Goal: Find specific page/section: Find specific page/section

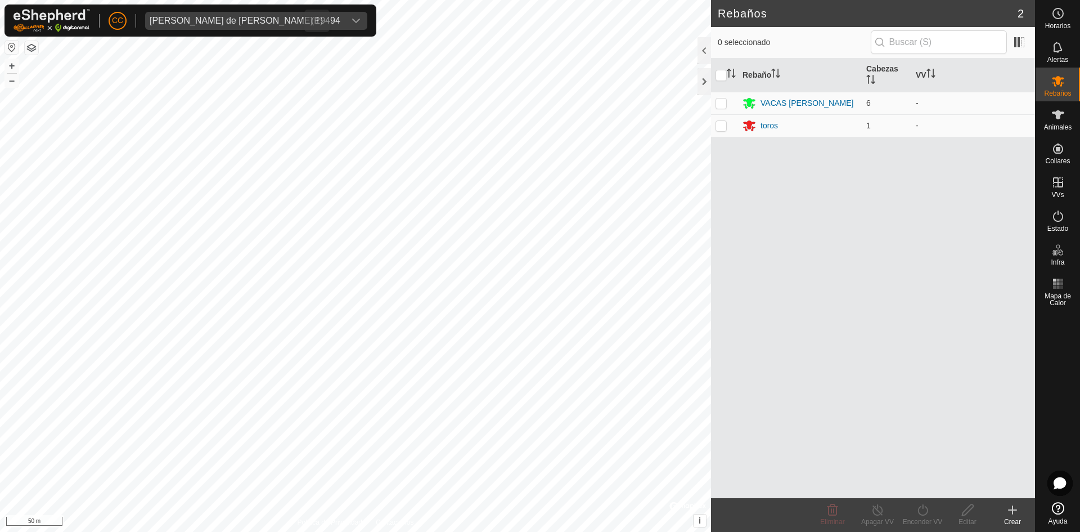
click at [345, 29] on div "dropdown trigger" at bounding box center [356, 21] width 22 height 18
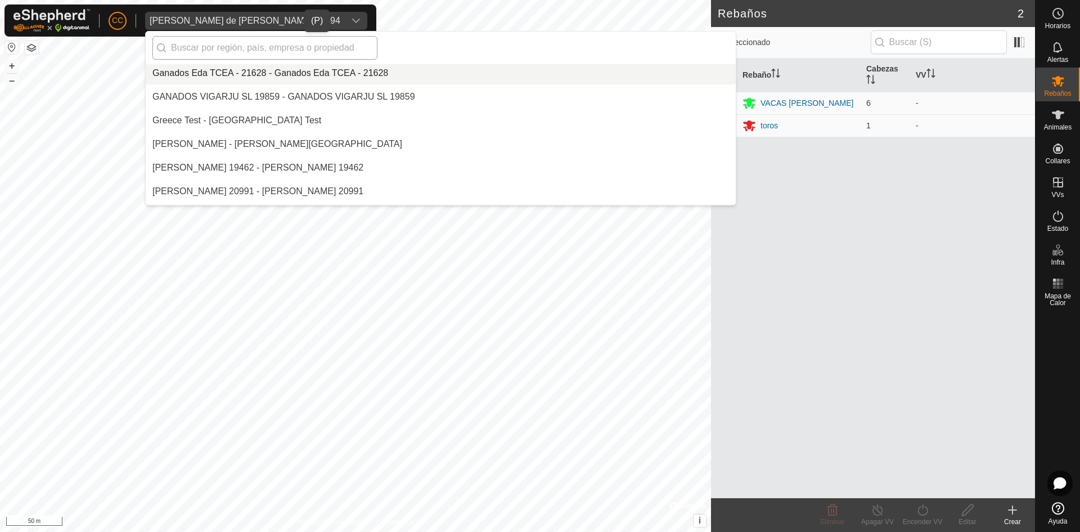
scroll to position [2882, 0]
click at [290, 43] on input "text" at bounding box center [264, 48] width 225 height 24
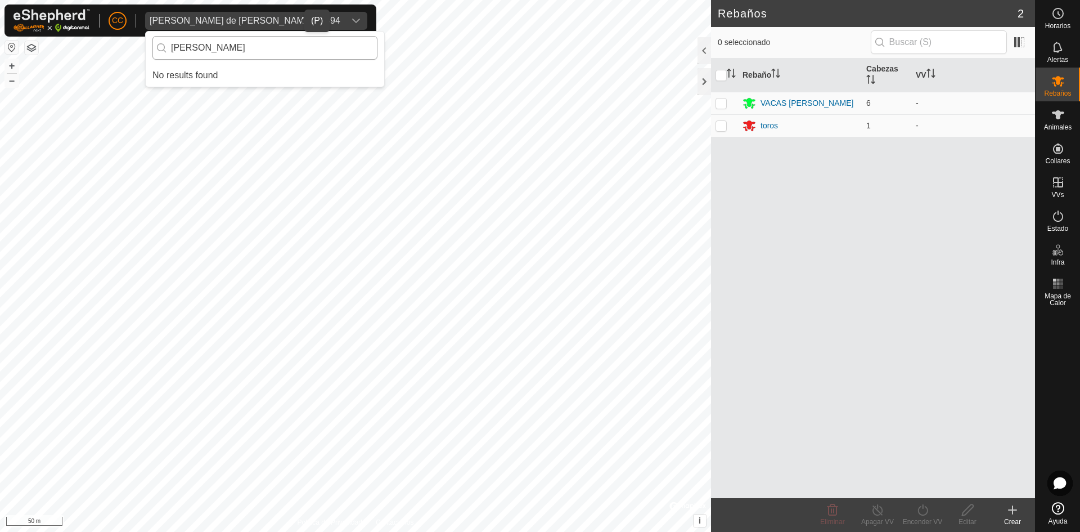
scroll to position [0, 0]
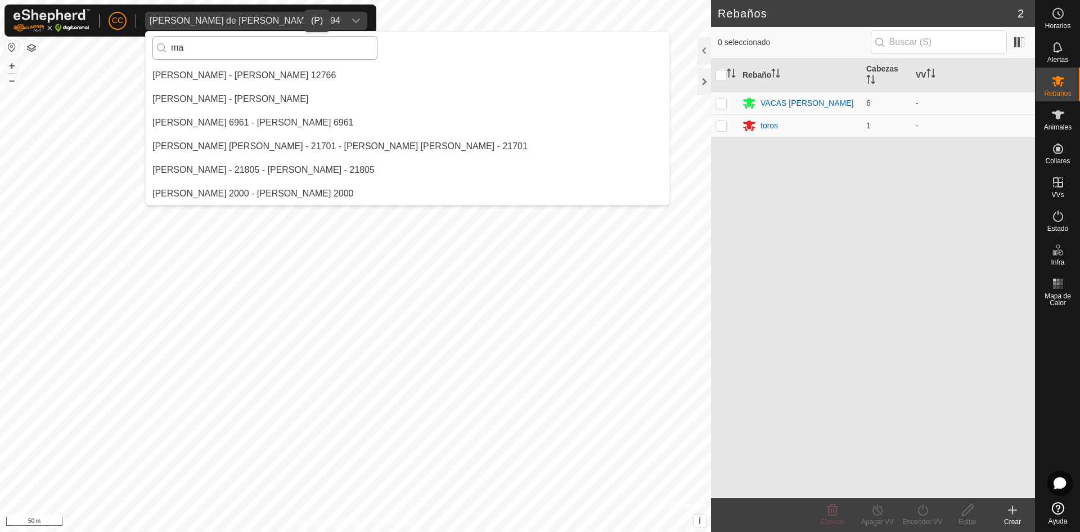
type input "m"
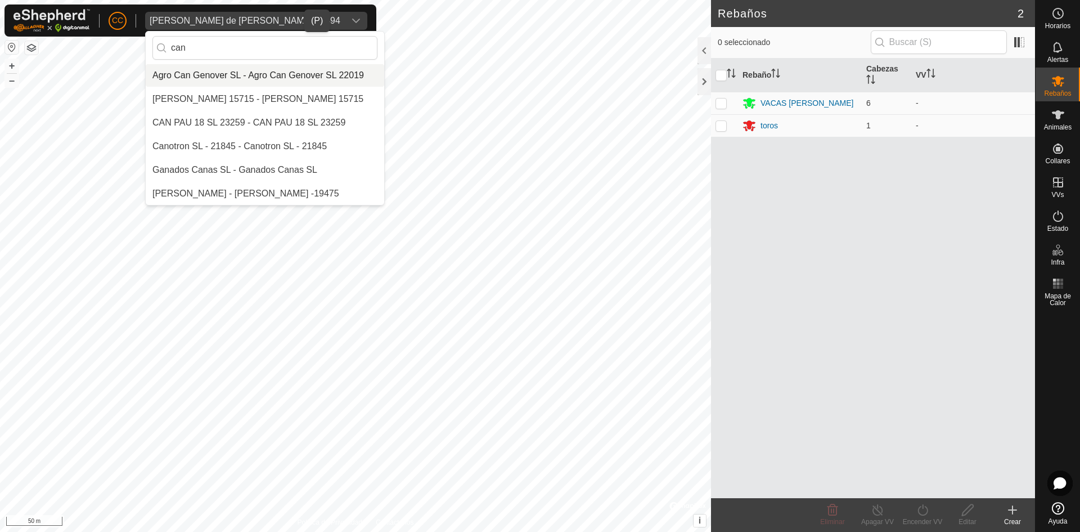
type input "can"
click at [286, 78] on li "Agro Can Genover SL - Agro Can Genover SL 22019" at bounding box center [265, 75] width 238 height 22
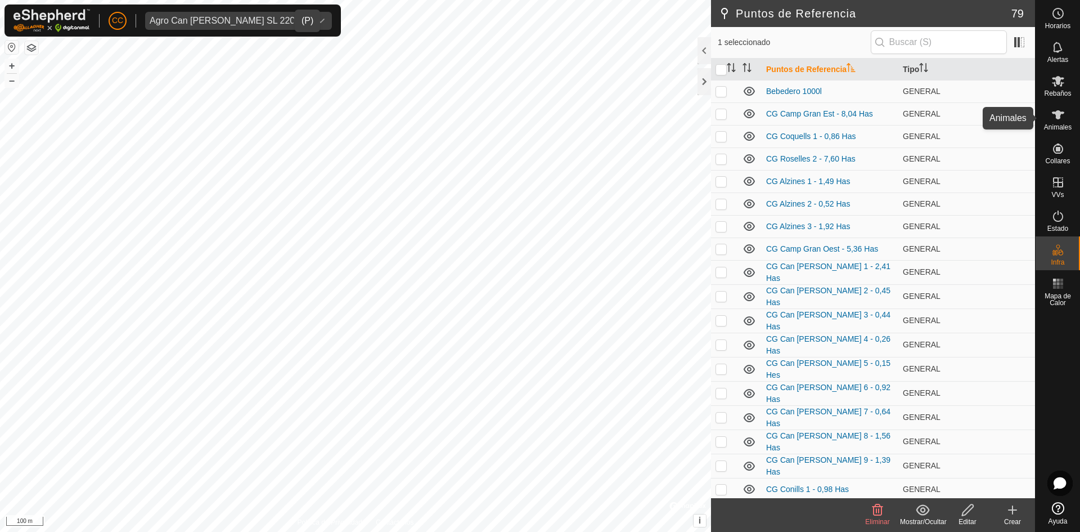
click at [1062, 114] on icon at bounding box center [1057, 114] width 13 height 13
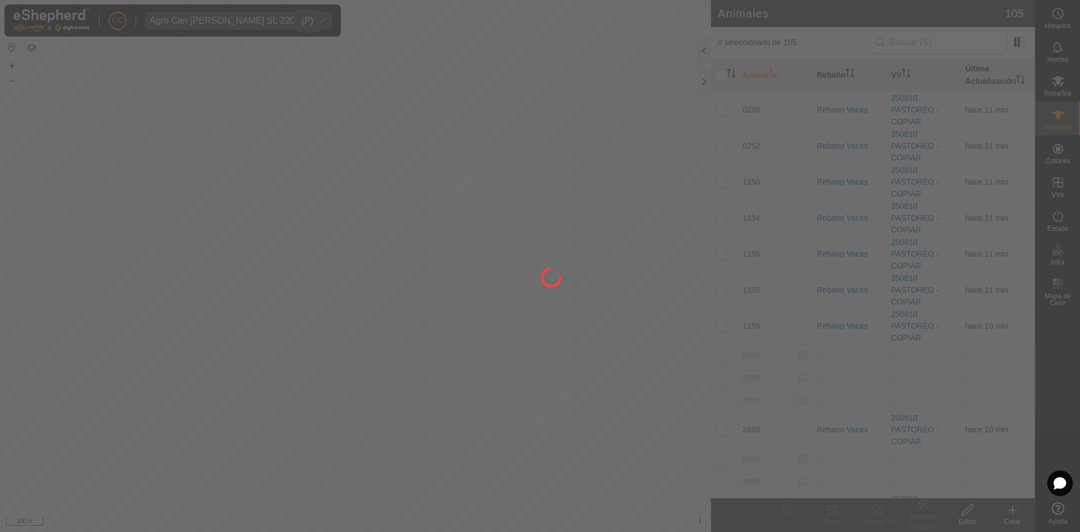
click at [1066, 156] on div at bounding box center [540, 266] width 1080 height 532
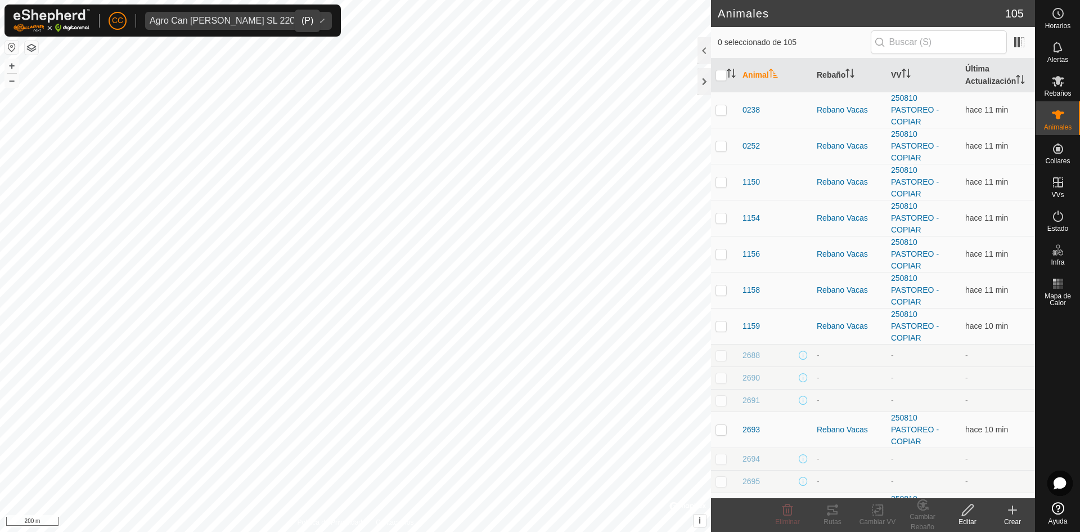
click at [317, 21] on icon "dropdown trigger" at bounding box center [321, 21] width 8 height 4
